Goal: Communication & Community: Share content

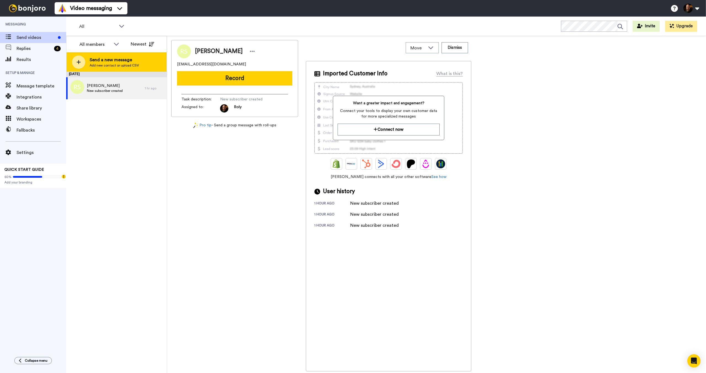
click at [78, 60] on icon at bounding box center [78, 62] width 4 height 5
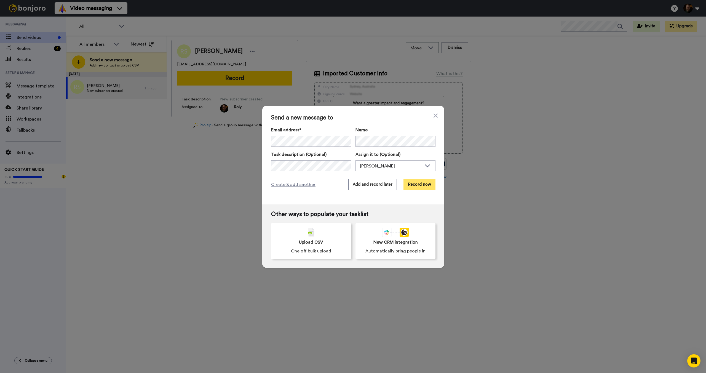
click at [417, 184] on button "Record now" at bounding box center [419, 184] width 32 height 11
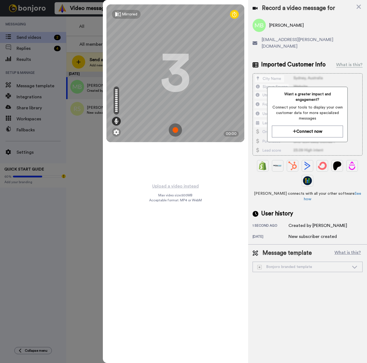
click at [178, 129] on img at bounding box center [175, 130] width 13 height 13
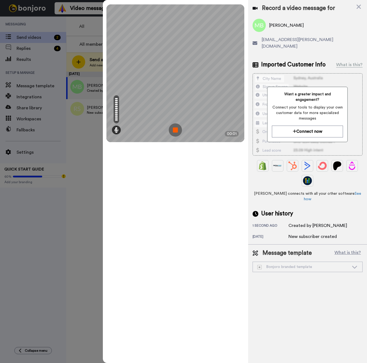
click at [178, 129] on img at bounding box center [175, 130] width 13 height 13
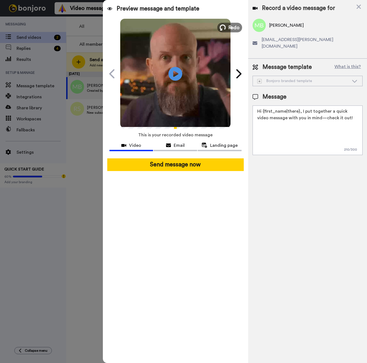
click at [234, 28] on span "Redo" at bounding box center [234, 27] width 12 height 7
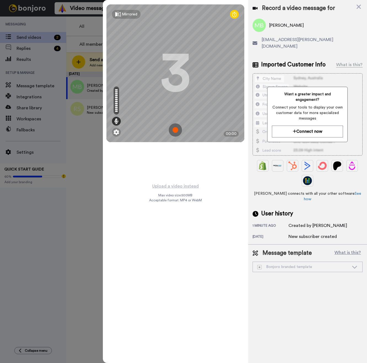
click at [174, 130] on img at bounding box center [175, 130] width 13 height 13
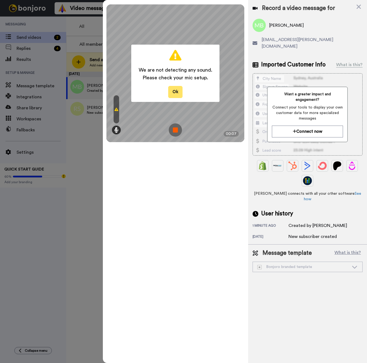
click at [178, 92] on button "Ok" at bounding box center [175, 92] width 14 height 12
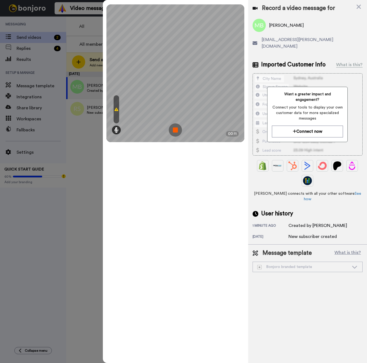
click at [117, 115] on div at bounding box center [117, 109] width 6 height 28
click at [116, 110] on icon at bounding box center [116, 109] width 4 height 4
click at [115, 131] on icon at bounding box center [116, 130] width 4 height 6
click at [115, 130] on icon at bounding box center [116, 130] width 4 height 6
click at [116, 109] on icon at bounding box center [116, 109] width 4 height 4
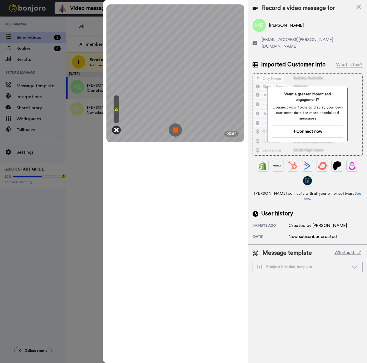
click at [117, 129] on icon at bounding box center [116, 130] width 4 height 6
click at [150, 215] on div "Mirrored Redo 3 01:13" at bounding box center [175, 181] width 145 height 363
click at [115, 130] on icon at bounding box center [116, 130] width 4 height 6
click at [116, 127] on icon at bounding box center [116, 130] width 4 height 6
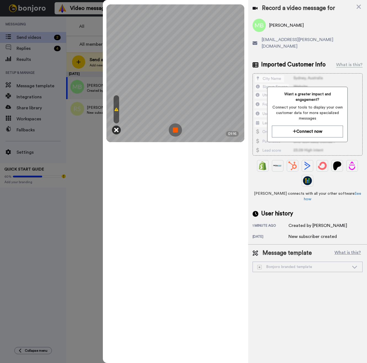
click at [117, 128] on icon at bounding box center [116, 130] width 4 height 6
click at [176, 130] on img at bounding box center [175, 130] width 13 height 13
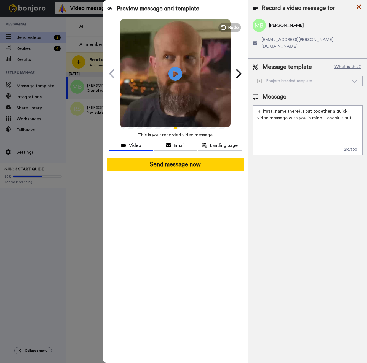
click at [359, 6] on icon at bounding box center [359, 7] width 4 height 4
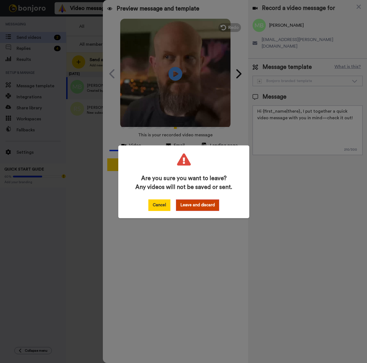
click at [156, 207] on button "Cancel" at bounding box center [159, 206] width 22 height 12
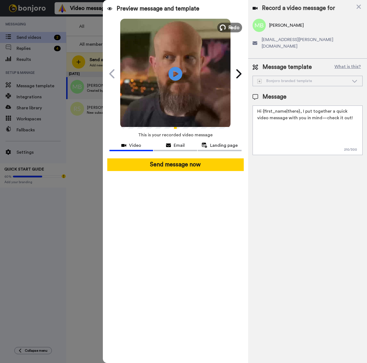
click at [228, 25] on button "Redo" at bounding box center [229, 28] width 25 height 10
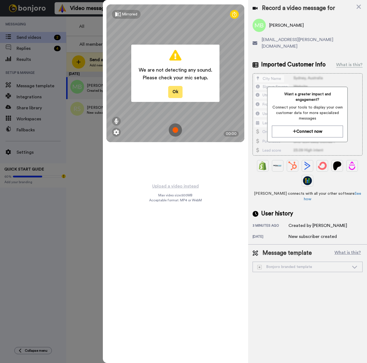
click at [177, 94] on button "Ok" at bounding box center [175, 92] width 14 height 12
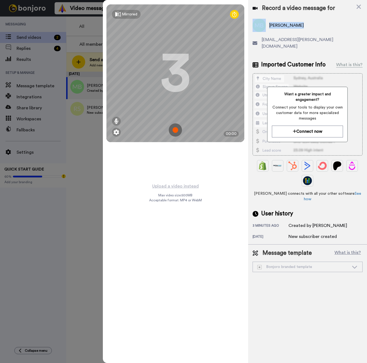
drag, startPoint x: 296, startPoint y: 25, endPoint x: 264, endPoint y: 27, distance: 32.1
click at [264, 27] on div "Milena Bolton" at bounding box center [308, 25] width 110 height 13
click at [312, 30] on div "Milena Bolton" at bounding box center [308, 25] width 110 height 13
click at [358, 8] on icon at bounding box center [359, 7] width 4 height 4
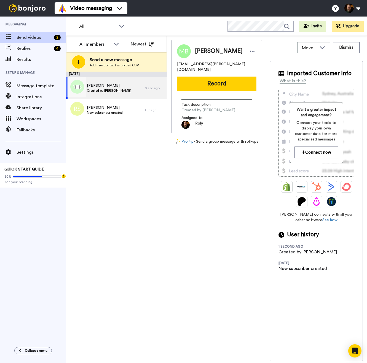
click at [119, 90] on span "Created by Roly Miller" at bounding box center [109, 91] width 44 height 4
click at [96, 88] on span "Milena Bolton" at bounding box center [109, 86] width 44 height 6
click at [210, 78] on button "Record" at bounding box center [216, 84] width 79 height 14
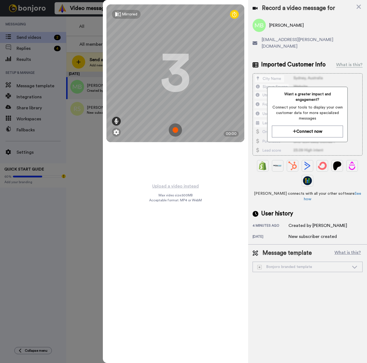
click at [116, 120] on icon at bounding box center [116, 122] width 4 height 6
click at [117, 121] on icon at bounding box center [116, 122] width 4 height 6
click at [118, 121] on icon at bounding box center [116, 122] width 4 height 6
click at [175, 131] on img at bounding box center [175, 130] width 13 height 13
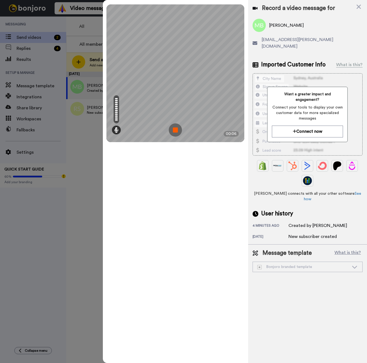
click at [176, 130] on img at bounding box center [175, 130] width 13 height 13
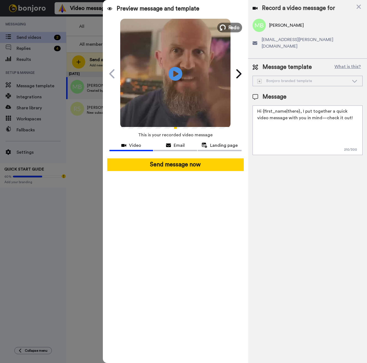
click at [232, 28] on span "Redo" at bounding box center [234, 27] width 12 height 7
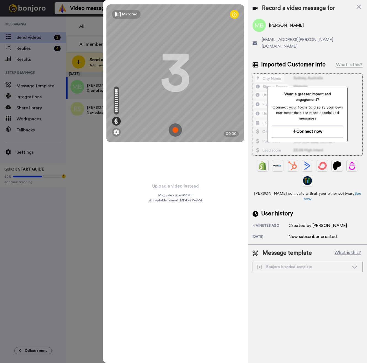
click at [175, 131] on img at bounding box center [175, 130] width 13 height 13
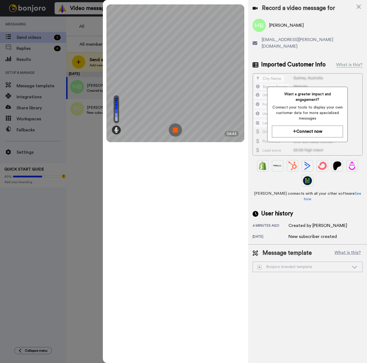
click at [175, 130] on img at bounding box center [175, 130] width 13 height 13
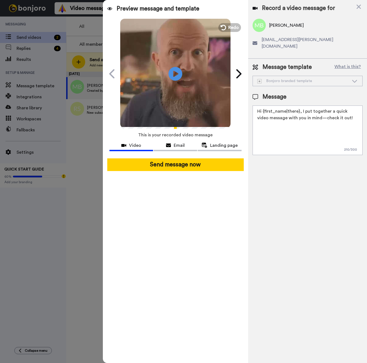
drag, startPoint x: 341, startPoint y: 111, endPoint x: 292, endPoint y: 112, distance: 48.5
click at [292, 112] on textarea "Hi {first_name|there}, I put together a quick video message with you in mind—ch…" at bounding box center [308, 131] width 110 height 50
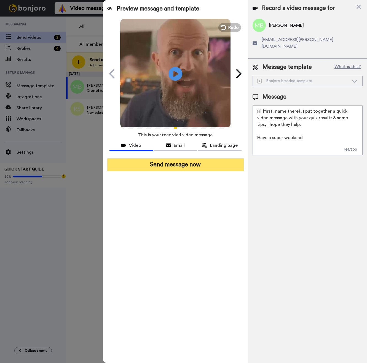
type textarea "Hi {first_name|there}, I put together a quick video message with your quiz resu…"
click at [172, 168] on button "Send message now" at bounding box center [175, 165] width 137 height 13
